Goal: Check status: Check status

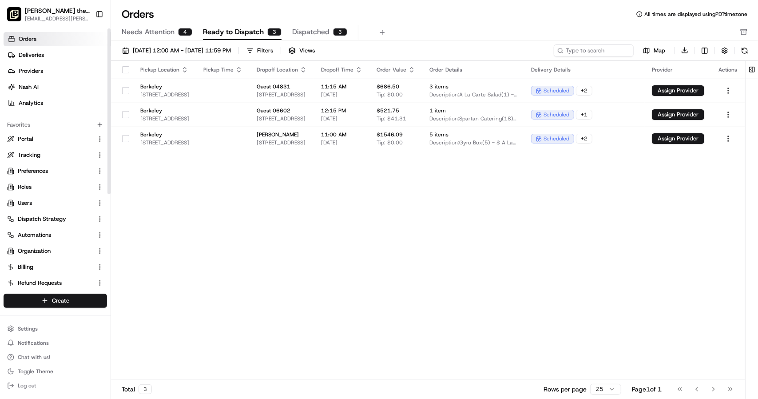
click at [41, 42] on link "Orders" at bounding box center [57, 39] width 107 height 14
click at [36, 55] on span "Deliveries" at bounding box center [31, 55] width 25 height 8
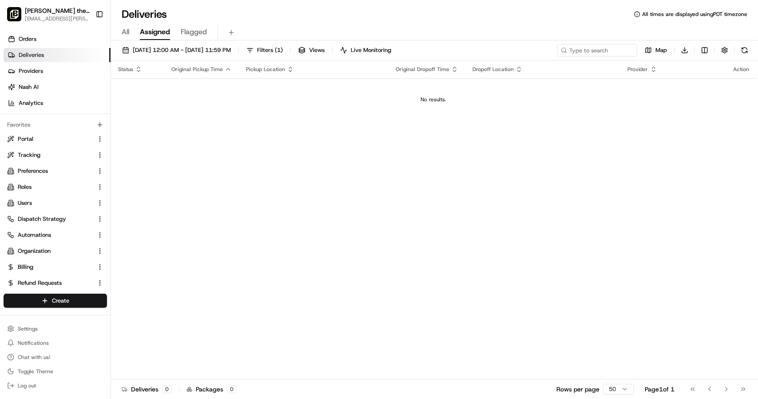
click at [130, 34] on div "All Assigned Flagged" at bounding box center [434, 33] width 647 height 16
